Goal: Information Seeking & Learning: Learn about a topic

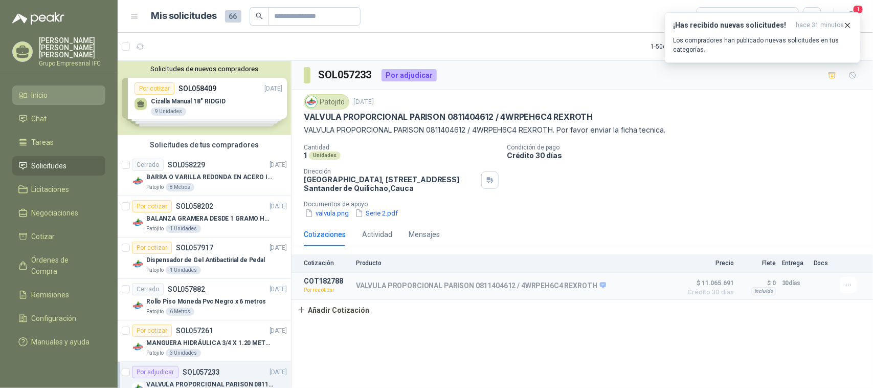
click at [51, 90] on li "Inicio" at bounding box center [58, 95] width 81 height 11
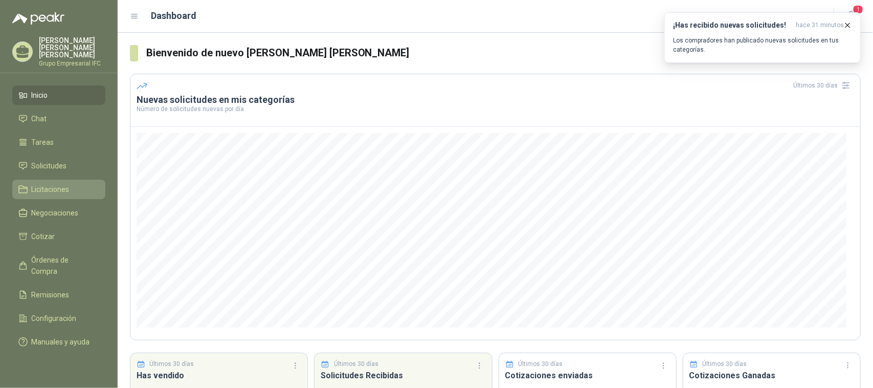
click at [67, 184] on span "Licitaciones" at bounding box center [51, 189] width 38 height 11
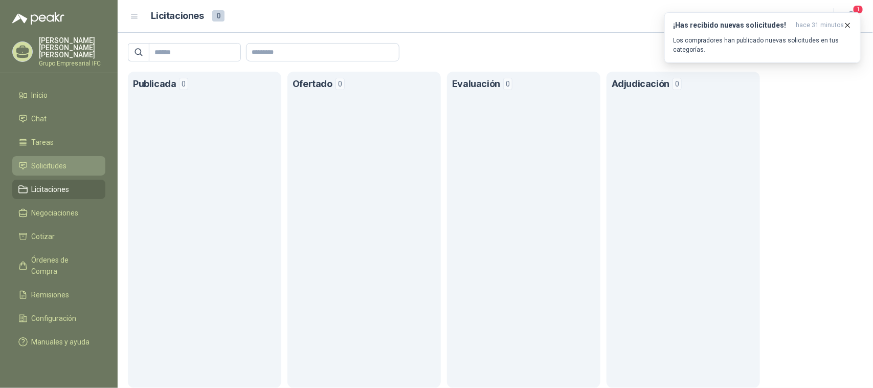
click at [52, 160] on span "Solicitudes" at bounding box center [49, 165] width 35 height 11
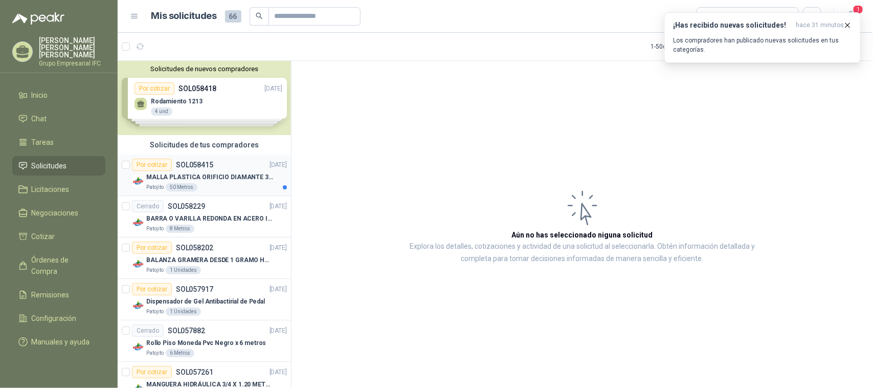
drag, startPoint x: 213, startPoint y: 177, endPoint x: 218, endPoint y: 181, distance: 6.7
click at [213, 176] on p "MALLA PLASTICA ORIFICIO DIAMANTE 3MM" at bounding box center [209, 177] width 127 height 10
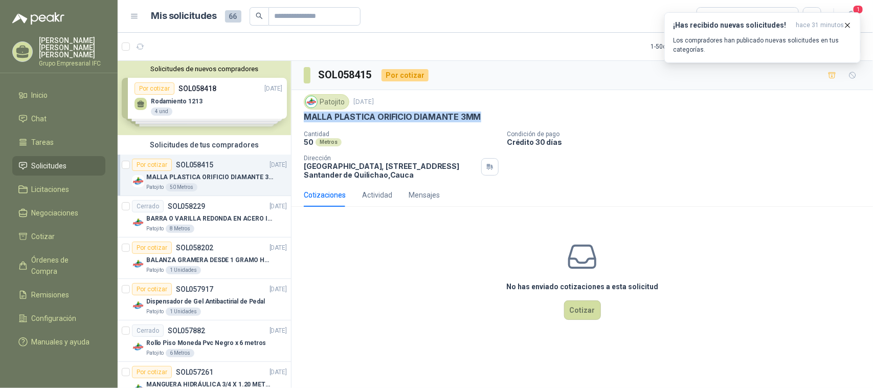
drag, startPoint x: 306, startPoint y: 116, endPoint x: 479, endPoint y: 116, distance: 173.4
click at [479, 116] on div "MALLA PLASTICA ORIFICIO DIAMANTE 3MM" at bounding box center [582, 116] width 557 height 11
copy p "MALLA PLASTICA ORIFICIO DIAMANTE 3MM"
